Goal: Navigation & Orientation: Find specific page/section

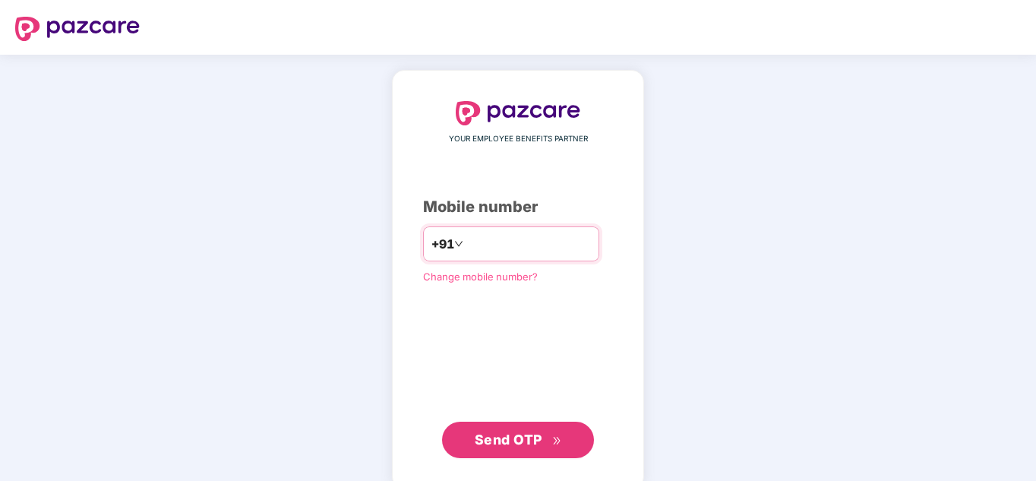
click at [523, 236] on input "number" at bounding box center [529, 244] width 125 height 24
type input "**********"
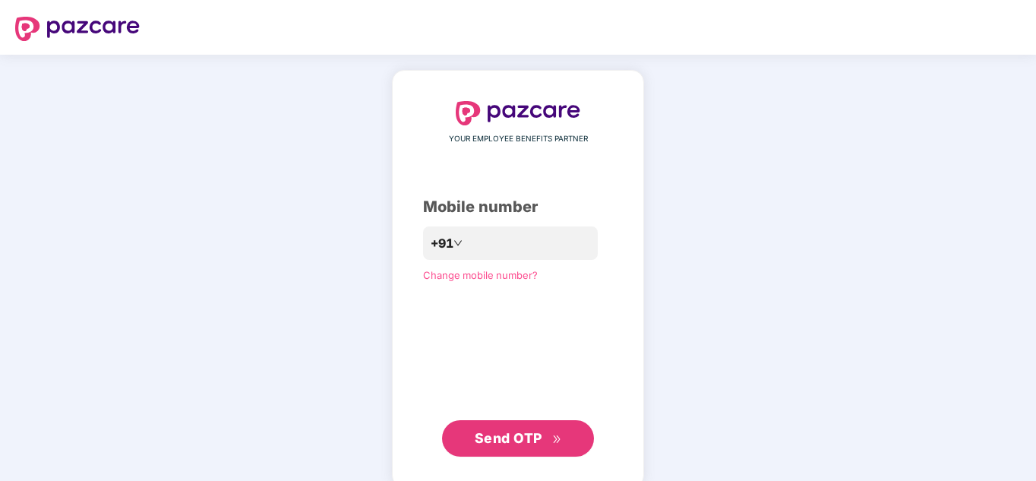
click at [470, 436] on button "Send OTP" at bounding box center [518, 438] width 152 height 36
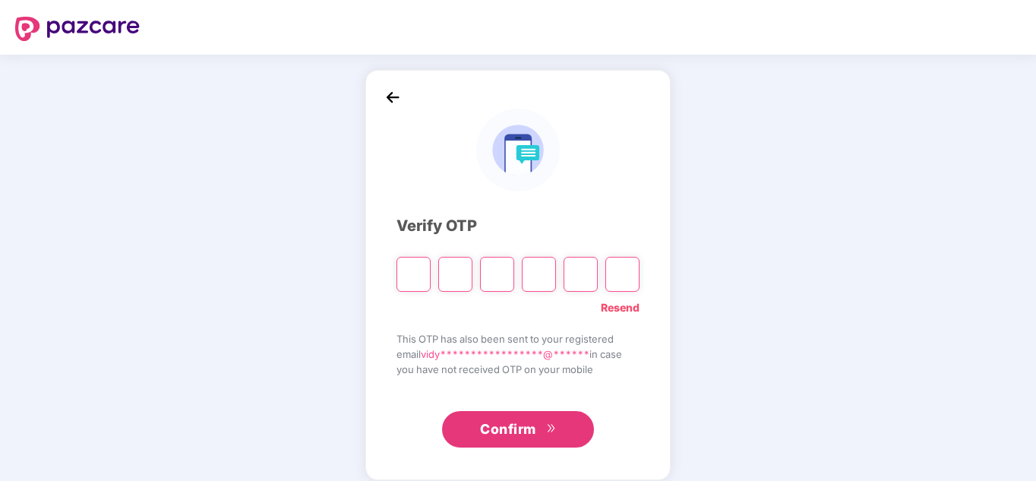
type input "*"
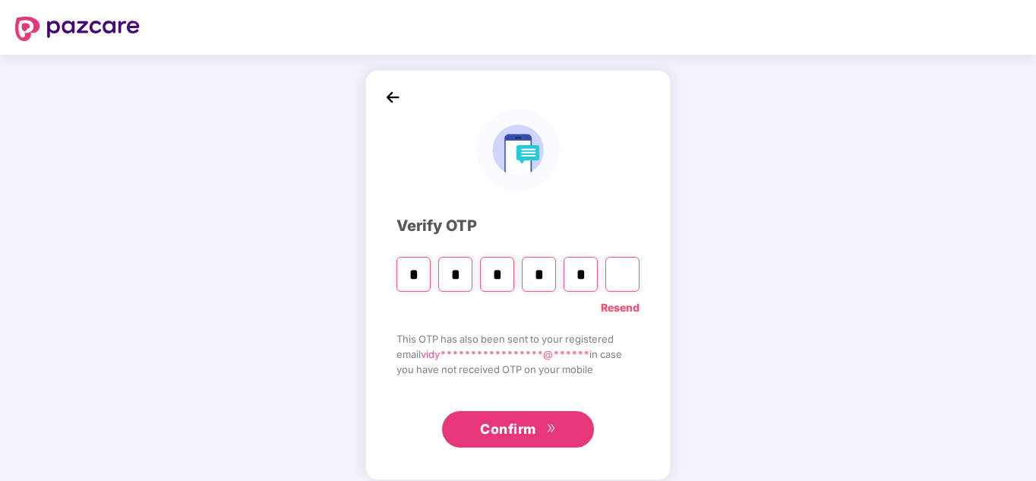
type input "*"
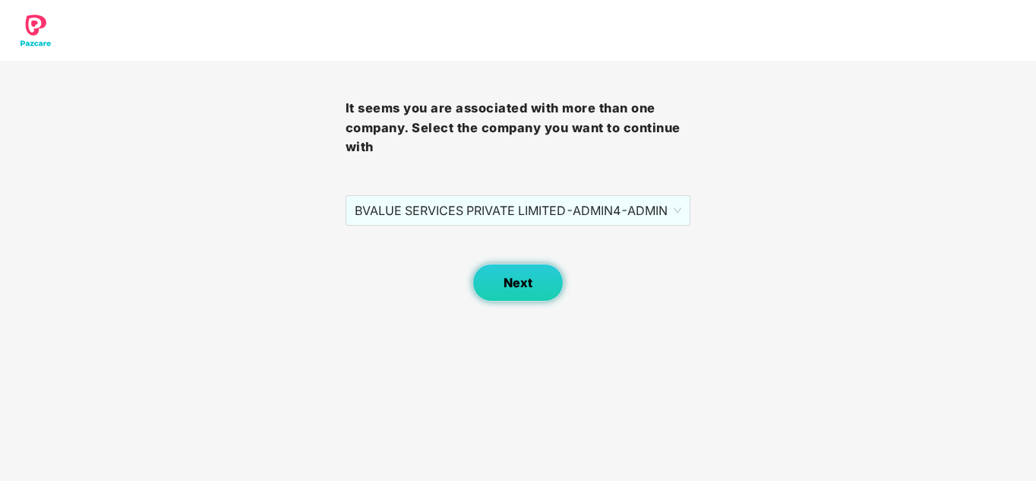
click at [525, 296] on button "Next" at bounding box center [518, 283] width 91 height 38
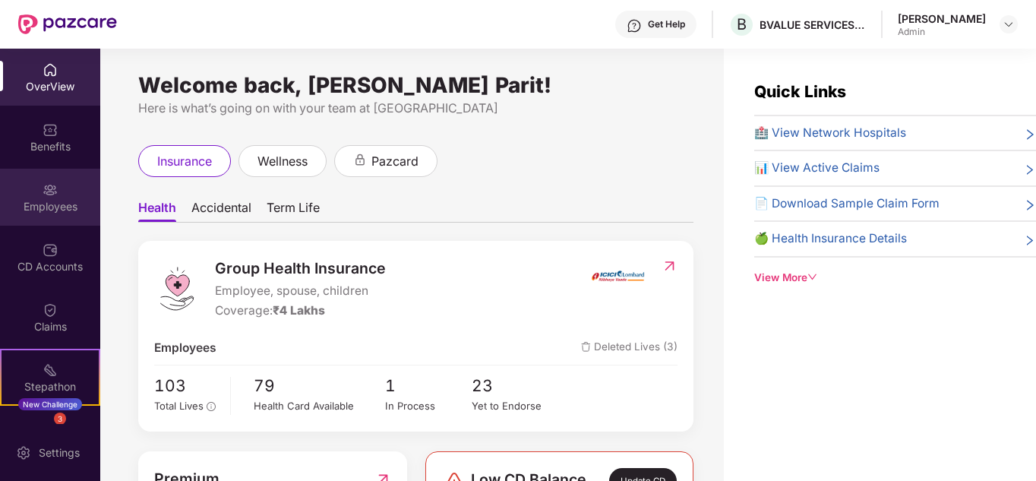
click at [70, 196] on div "Employees" at bounding box center [50, 197] width 100 height 57
